Goal: Check status: Check status

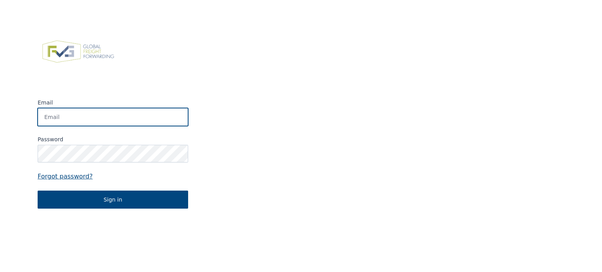
click at [122, 115] on input "Email" at bounding box center [113, 117] width 150 height 18
type input "[EMAIL_ADDRESS][DOMAIN_NAME]"
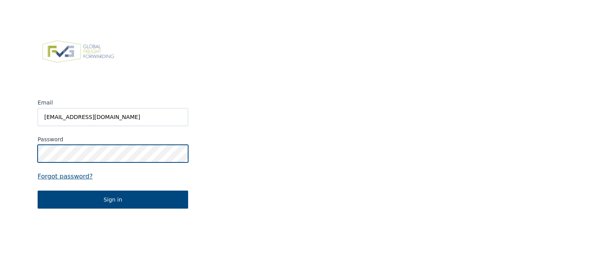
click at [38, 191] on button "Sign in" at bounding box center [113, 200] width 150 height 18
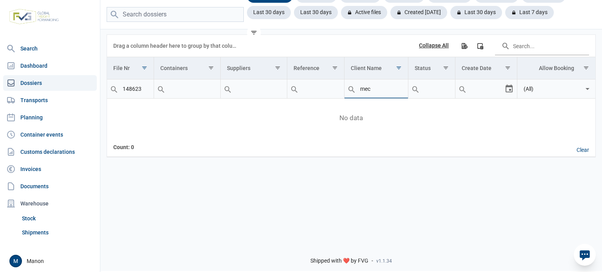
drag, startPoint x: 382, startPoint y: 91, endPoint x: 348, endPoint y: 89, distance: 34.1
click at [348, 89] on div "mec" at bounding box center [375, 89] width 63 height 19
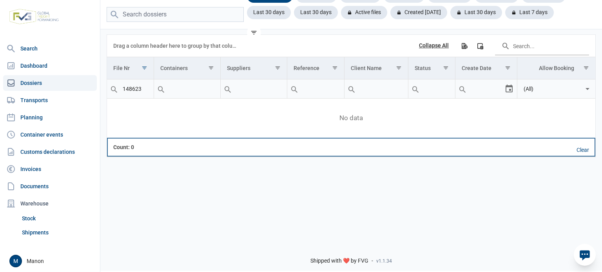
click at [263, 153] on td "Data grid with 0 rows and 8 columns" at bounding box center [254, 147] width 67 height 19
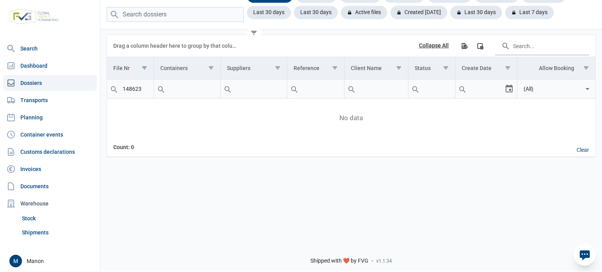
click at [44, 81] on link "Dossiers" at bounding box center [50, 83] width 94 height 16
drag, startPoint x: 142, startPoint y: 91, endPoint x: 119, endPoint y: 89, distance: 23.2
click at [119, 89] on div "Contains Does not contain Starts with Ends with Equals Does not equal Reset 148…" at bounding box center [130, 89] width 47 height 19
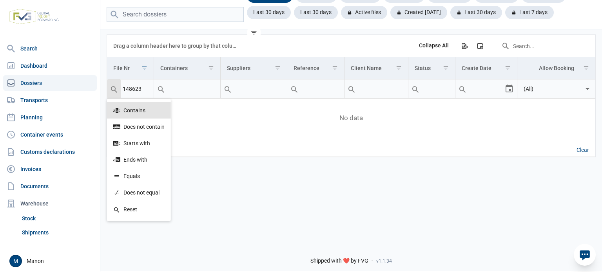
click at [136, 88] on input "148623" at bounding box center [130, 89] width 47 height 19
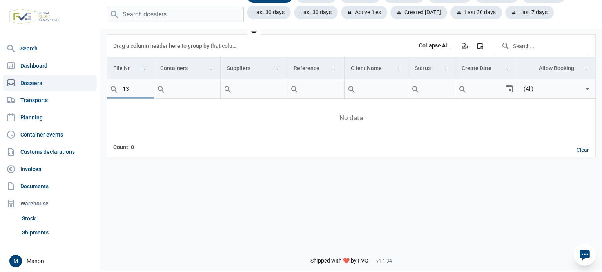
type input "1"
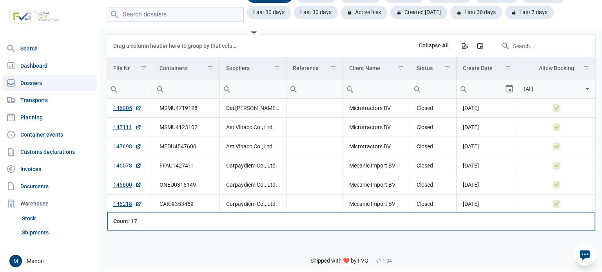
click at [221, 219] on td "Data grid with 17 rows and 8 columns" at bounding box center [253, 221] width 67 height 19
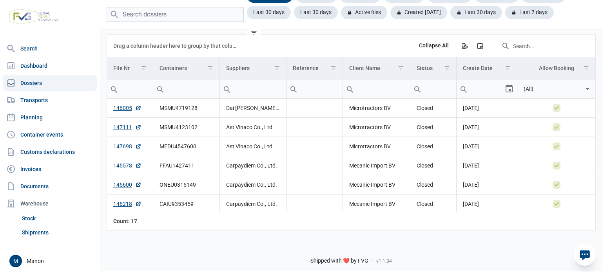
click at [370, 89] on input "Filter cell" at bounding box center [376, 89] width 67 height 19
type input "mec"
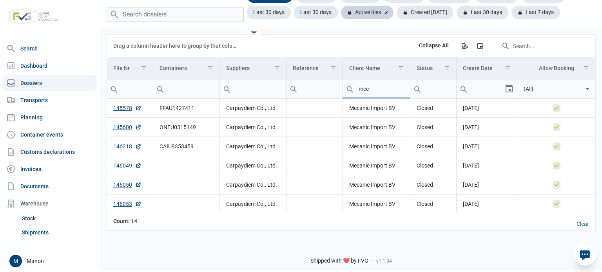
click at [358, 14] on div "Active files" at bounding box center [367, 12] width 52 height 13
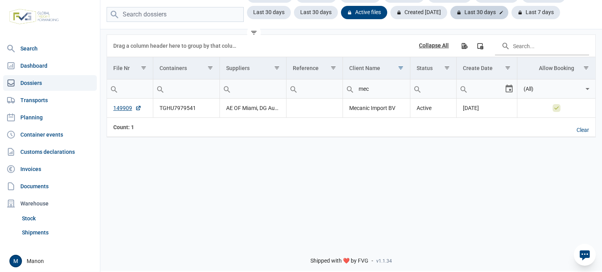
click at [481, 13] on div "Last 30 days" at bounding box center [479, 12] width 58 height 13
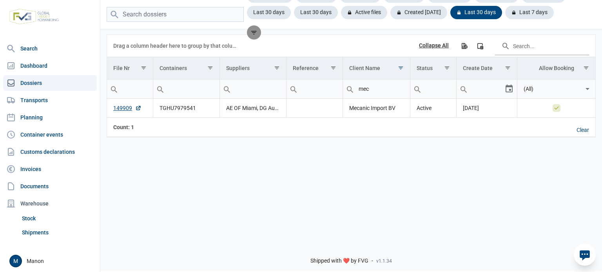
click at [257, 33] on icon "filter" at bounding box center [253, 32] width 7 height 7
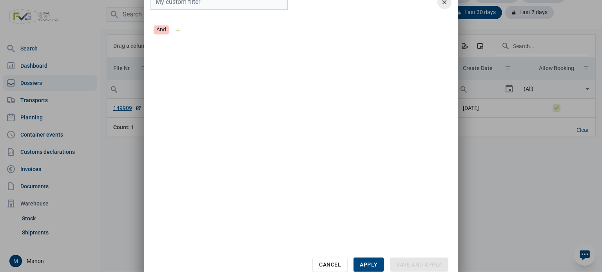
click at [442, 5] on div "remove" at bounding box center [444, 2] width 14 height 14
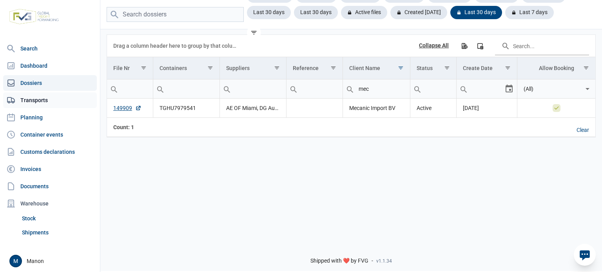
click at [30, 106] on link "Transports" at bounding box center [50, 100] width 94 height 16
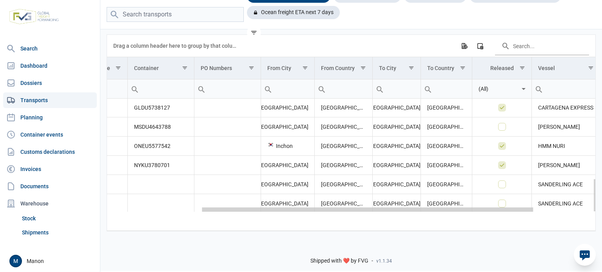
drag, startPoint x: 279, startPoint y: 212, endPoint x: 382, endPoint y: 209, distance: 103.5
click at [381, 211] on body "For evaluation purposes only. Redistribution prohibited. Please register an exi…" at bounding box center [301, 122] width 602 height 272
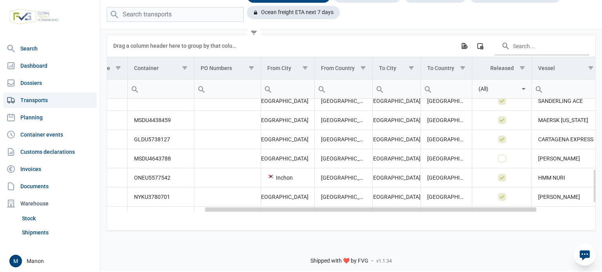
scroll to position [0, 113]
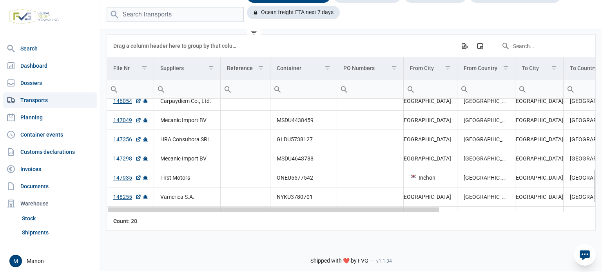
drag, startPoint x: 337, startPoint y: 212, endPoint x: 197, endPoint y: 191, distance: 140.6
click at [197, 191] on body "For evaluation purposes only. Redistribution prohibited. Please register an exi…" at bounding box center [301, 122] width 602 height 272
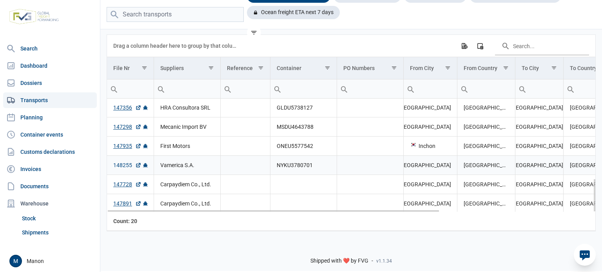
click at [121, 165] on link "148255" at bounding box center [127, 165] width 28 height 8
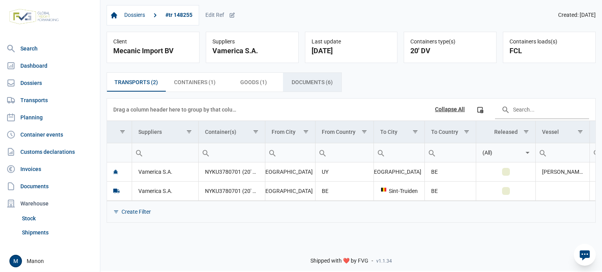
click at [310, 85] on span "Documents (6) Documents (6)" at bounding box center [311, 82] width 41 height 9
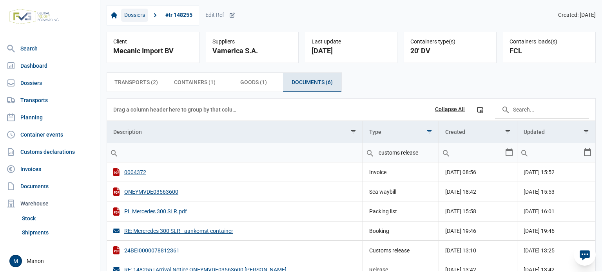
click at [139, 15] on link "Dossiers" at bounding box center [134, 15] width 27 height 13
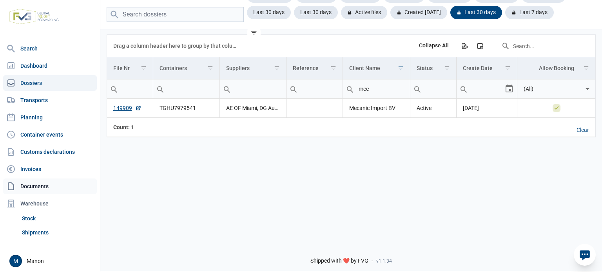
click at [31, 183] on link "Documents" at bounding box center [50, 187] width 94 height 16
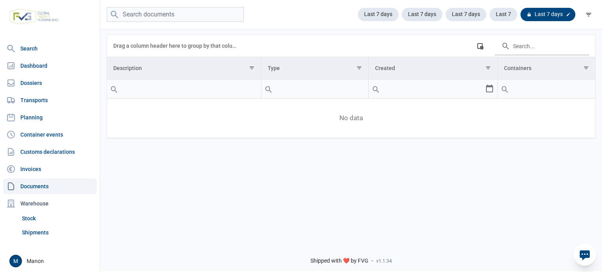
click at [539, 18] on div "Last 7 days" at bounding box center [547, 14] width 55 height 13
click at [567, 14] on icon at bounding box center [568, 14] width 5 height 5
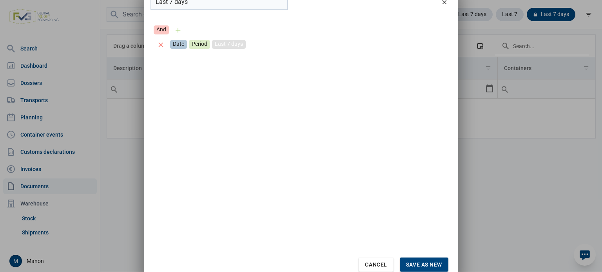
click at [235, 42] on div "Last 7 days" at bounding box center [229, 44] width 34 height 9
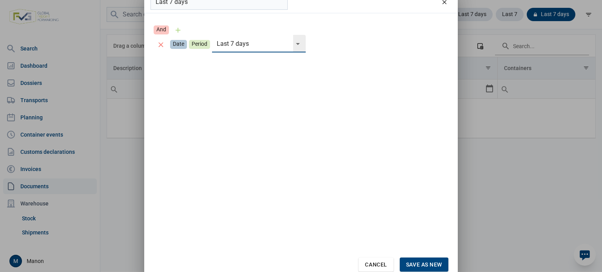
click at [297, 45] on div "Select" at bounding box center [300, 44] width 9 height 18
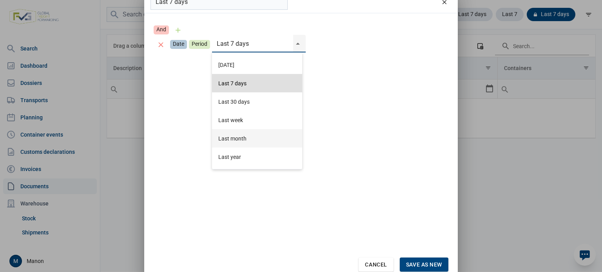
click at [243, 138] on div "Last month" at bounding box center [257, 138] width 90 height 18
type input "Last month"
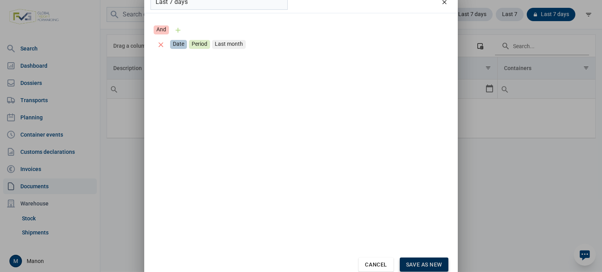
click at [404, 263] on div "Save as new" at bounding box center [424, 265] width 49 height 14
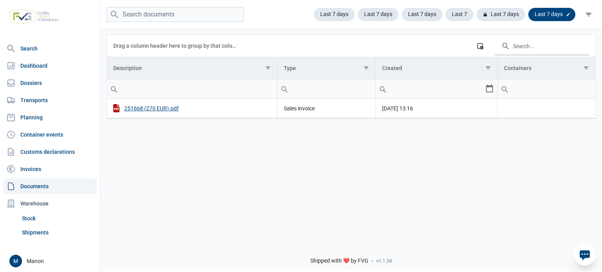
click at [561, 16] on div "Last 7 days" at bounding box center [551, 14] width 47 height 13
click at [18, 65] on link "Dashboard" at bounding box center [50, 66] width 94 height 16
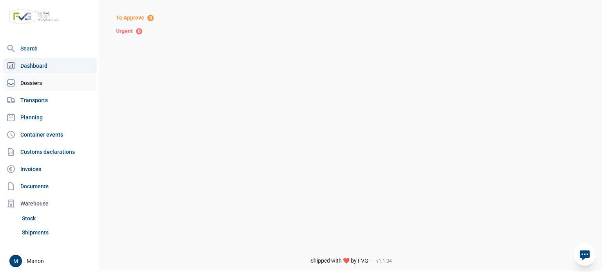
click at [25, 81] on link "Dossiers" at bounding box center [50, 83] width 94 height 16
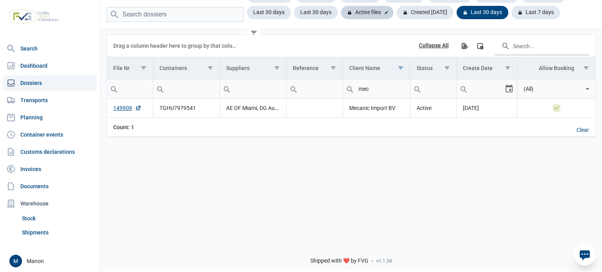
click at [358, 12] on div "Active files" at bounding box center [367, 12] width 52 height 13
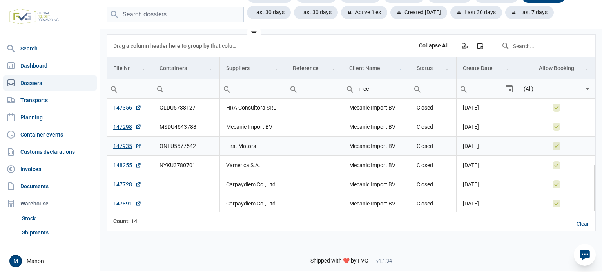
scroll to position [154, 0]
click at [274, 15] on div "Last 30 days" at bounding box center [272, 12] width 50 height 13
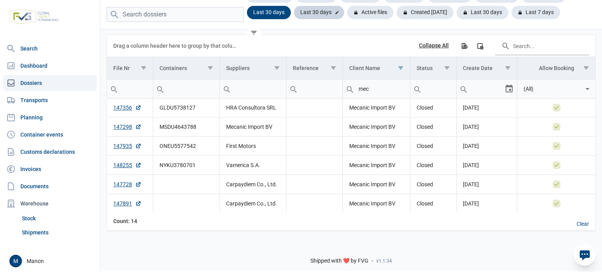
click at [309, 13] on div "Last 30 days" at bounding box center [319, 12] width 50 height 13
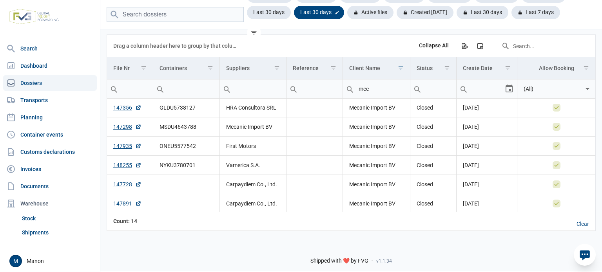
click at [336, 14] on icon at bounding box center [337, 12] width 5 height 5
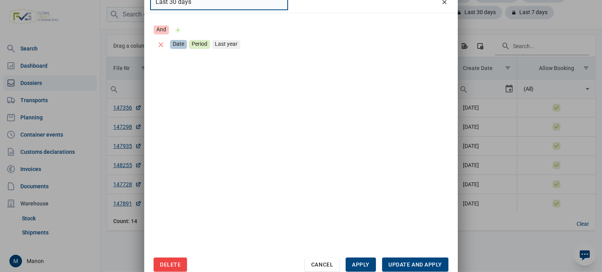
click at [258, 6] on input "Last 30 days" at bounding box center [218, 2] width 137 height 15
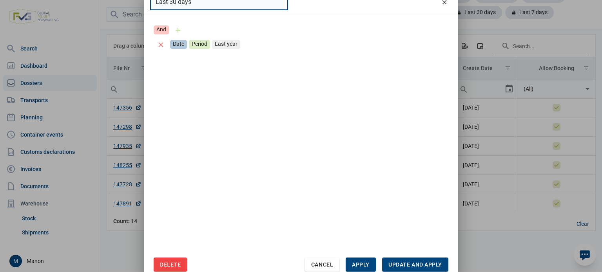
click at [174, 2] on input "Last 30 days" at bounding box center [218, 2] width 137 height 15
type input "Last 90 days"
click at [369, 262] on div "Apply" at bounding box center [361, 265] width 30 height 14
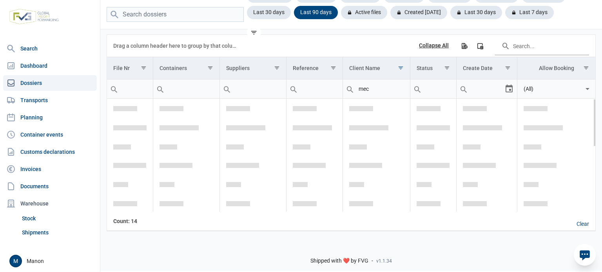
scroll to position [0, 0]
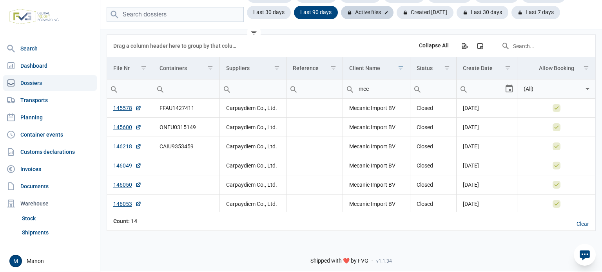
click at [362, 11] on div "Active files" at bounding box center [367, 12] width 52 height 13
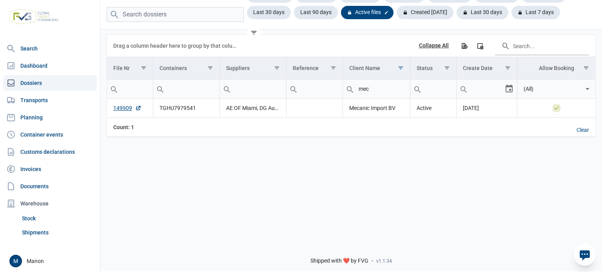
click at [386, 13] on icon at bounding box center [386, 12] width 3 height 3
type input "Active files"
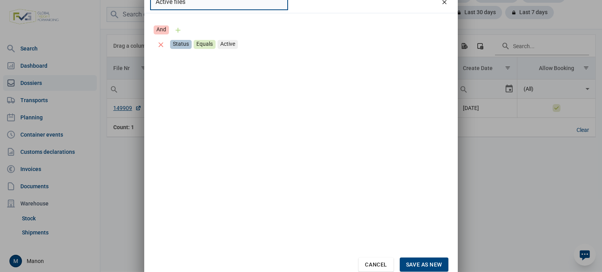
click at [256, 4] on input "Active files" at bounding box center [218, 2] width 137 height 15
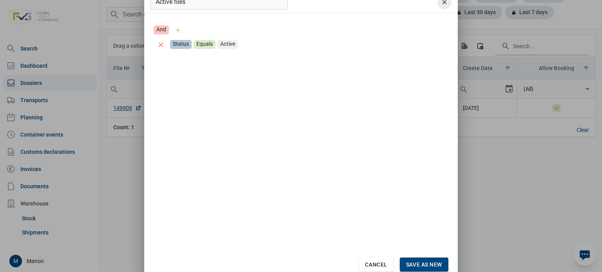
click at [447, 3] on icon "remove" at bounding box center [444, 1] width 7 height 7
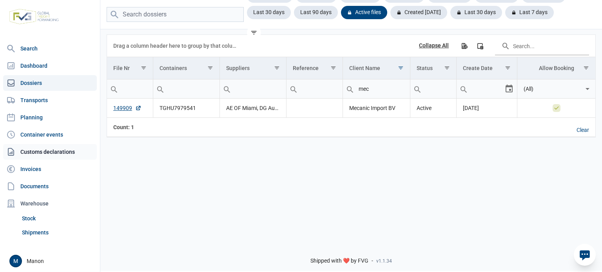
click at [29, 150] on link "Customs declarations" at bounding box center [50, 152] width 94 height 16
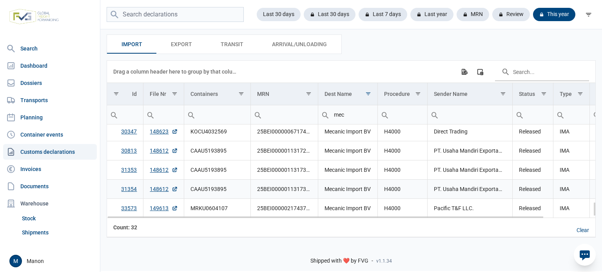
scroll to position [517, 0]
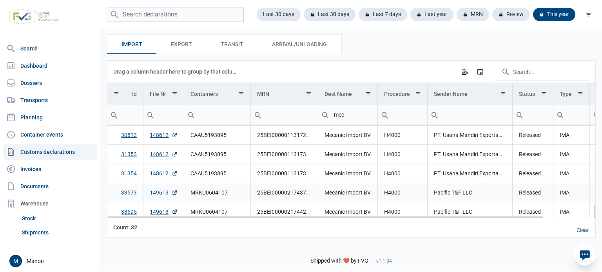
click at [158, 190] on link "149613" at bounding box center [164, 193] width 28 height 8
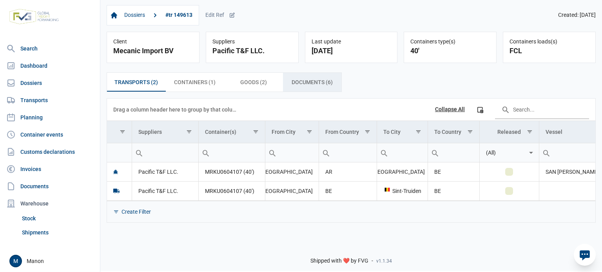
click at [312, 82] on span "Documents (6) Documents (6)" at bounding box center [311, 82] width 41 height 9
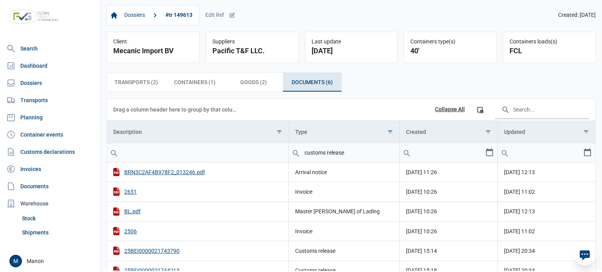
scroll to position [36, 0]
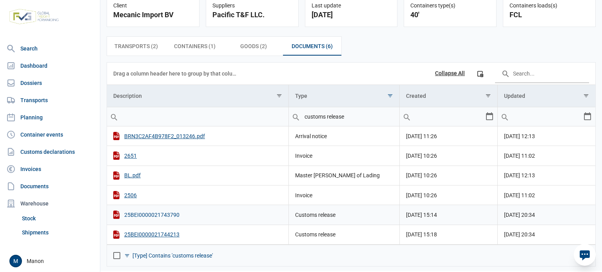
click at [150, 215] on div "25BEI0000021743790" at bounding box center [197, 215] width 169 height 8
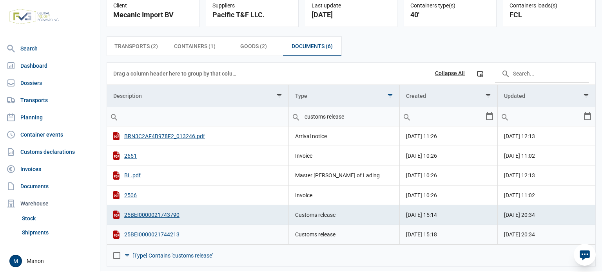
click at [150, 235] on div "25BEI0000021744213" at bounding box center [197, 235] width 169 height 8
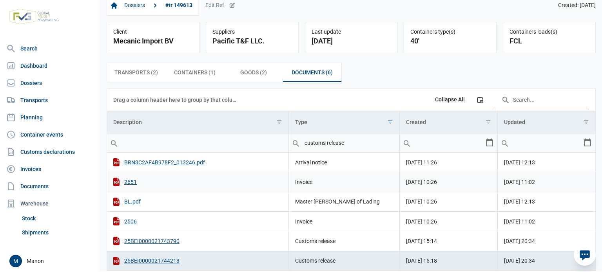
scroll to position [0, 0]
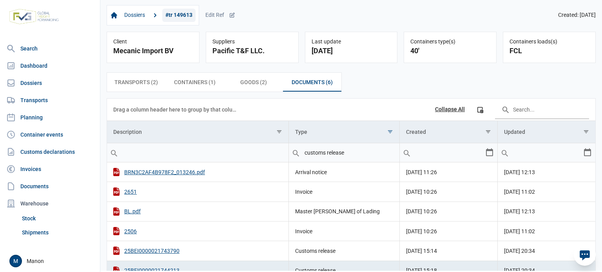
click at [189, 15] on link "#tr 149613" at bounding box center [178, 15] width 33 height 13
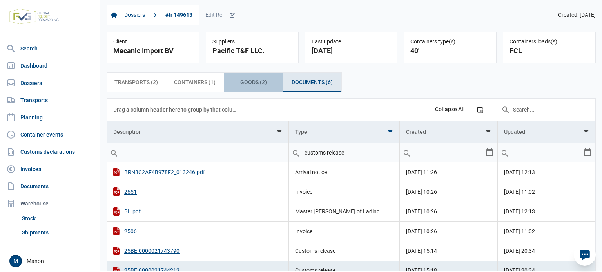
click at [264, 83] on span "Goods (2) Goods (2)" at bounding box center [253, 82] width 27 height 9
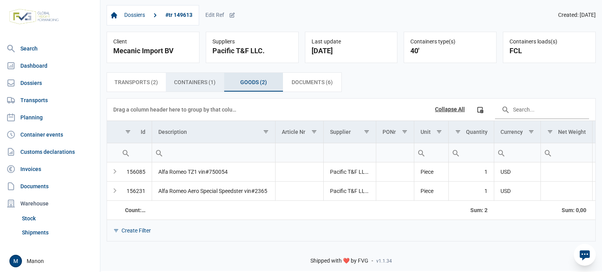
click at [214, 79] on span "Containers (1) Containers (1)" at bounding box center [195, 82] width 42 height 9
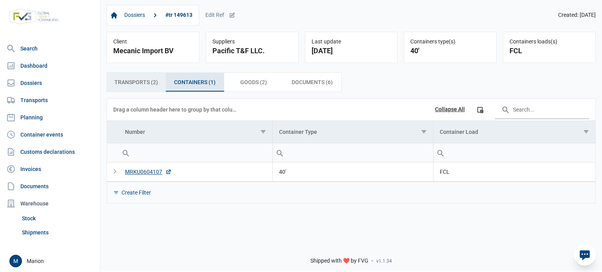
click at [135, 87] on span "Transports (2) Transports (2)" at bounding box center [135, 82] width 43 height 9
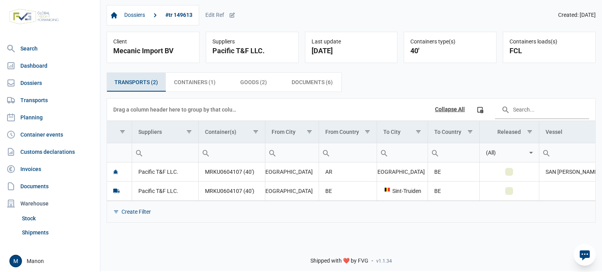
click at [297, 94] on div "Transports (2) Transports (2) Containers (1) Containers (1) Goods (2) Goods (2)…" at bounding box center [350, 147] width 501 height 163
click at [300, 86] on span "Documents (6) Documents (6)" at bounding box center [311, 82] width 41 height 9
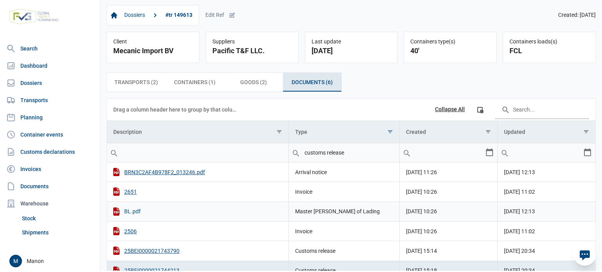
scroll to position [36, 0]
